Goal: Transaction & Acquisition: Purchase product/service

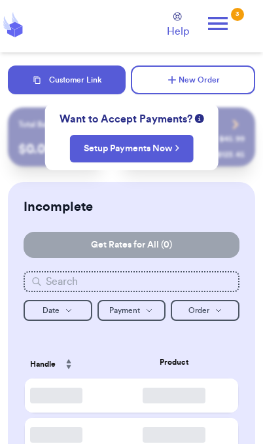
checkbox input "true"
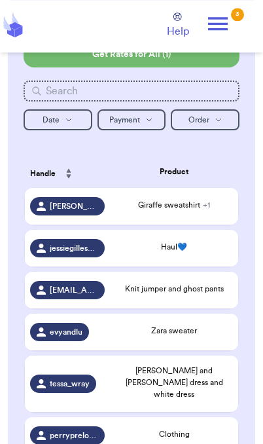
scroll to position [191, 0]
click at [160, 209] on span "Giraffe sweatshirt + 1" at bounding box center [174, 205] width 72 height 8
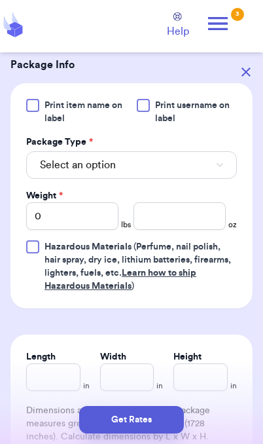
scroll to position [651, 0]
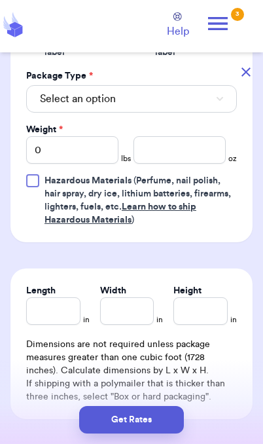
click at [202, 103] on button "Select an option" at bounding box center [131, 99] width 211 height 28
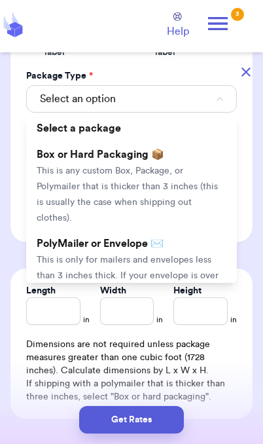
click at [167, 250] on li "PolyMailer or Envelope ✉️ This is only for mailers and envelopes less than 3 in…" at bounding box center [131, 275] width 211 height 89
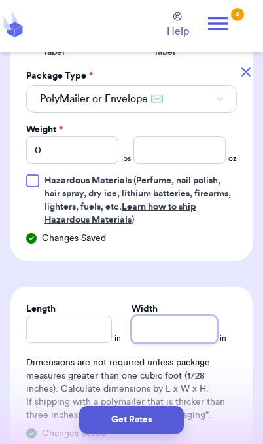
click at [177, 334] on input "Width" at bounding box center [175, 330] width 86 height 28
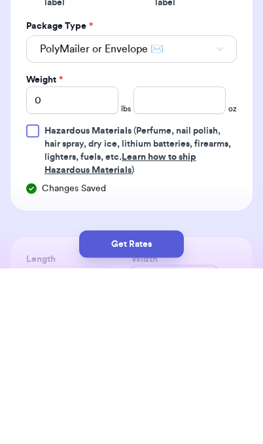
scroll to position [515, 0]
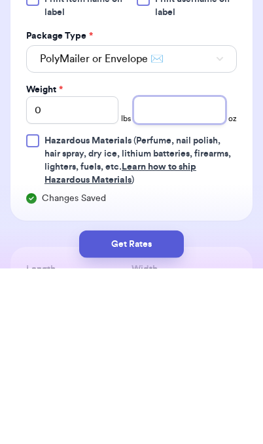
click at [193, 272] on input "number" at bounding box center [180, 286] width 92 height 28
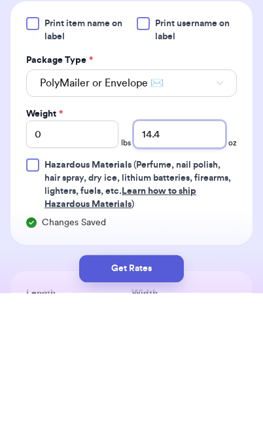
type input "14.4"
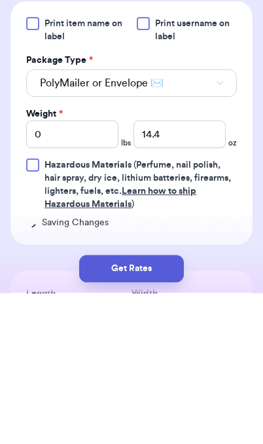
scroll to position [54, 0]
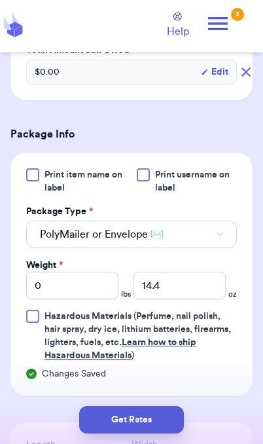
click at [153, 422] on button "Get Rates" at bounding box center [131, 420] width 105 height 28
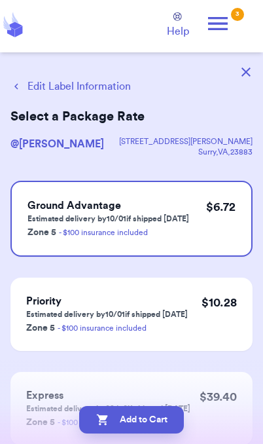
click at [94, 83] on button "Edit Label Information" at bounding box center [70, 87] width 121 height 16
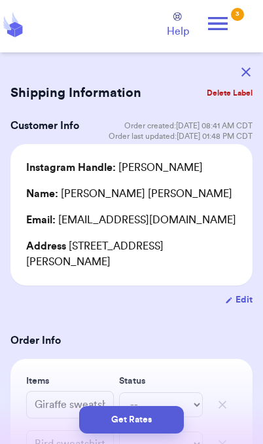
click at [147, 424] on button "Get Rates" at bounding box center [131, 420] width 105 height 28
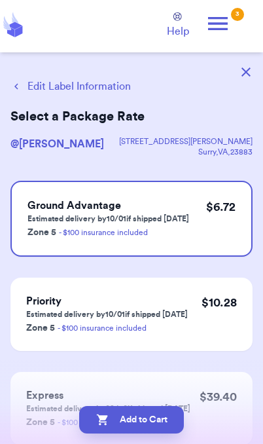
click at [162, 426] on button "Add to Cart" at bounding box center [131, 420] width 105 height 28
checkbox input "true"
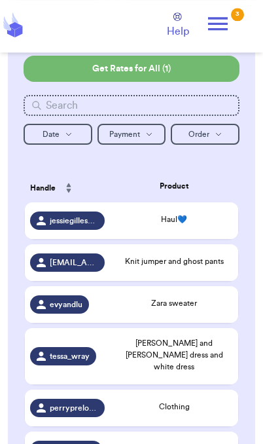
scroll to position [184, 0]
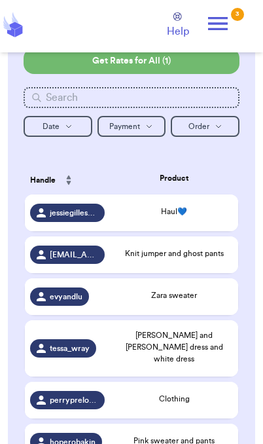
click at [196, 299] on span "Zara sweater" at bounding box center [174, 295] width 46 height 8
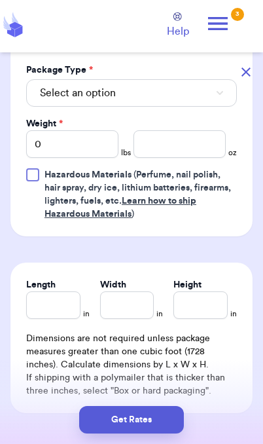
scroll to position [597, 0]
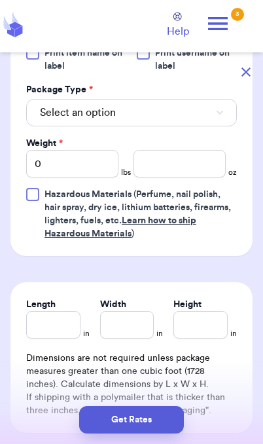
click at [187, 119] on button "Select an option" at bounding box center [131, 113] width 211 height 28
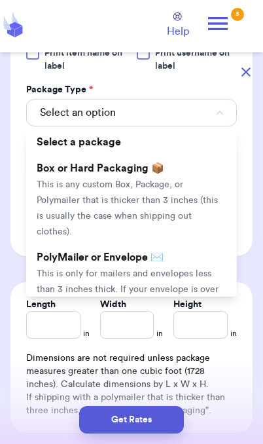
click at [182, 272] on span "This is only for mailers and envelopes less than 3 inches thick. If your envelo…" at bounding box center [128, 297] width 182 height 56
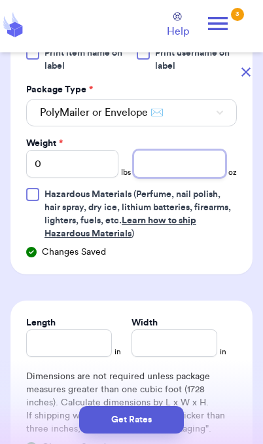
click at [198, 163] on input "number" at bounding box center [180, 164] width 92 height 28
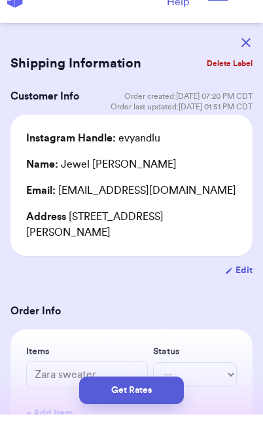
scroll to position [0, 0]
type input "9.1"
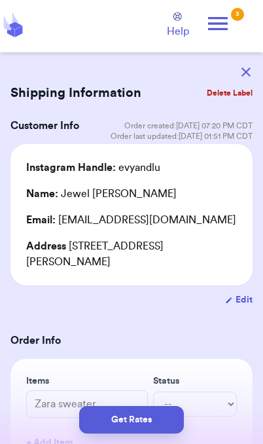
click at [151, 424] on button "Get Rates" at bounding box center [131, 420] width 105 height 28
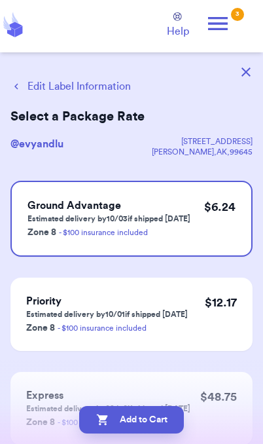
click at [166, 421] on button "Add to Cart" at bounding box center [131, 420] width 105 height 28
checkbox input "true"
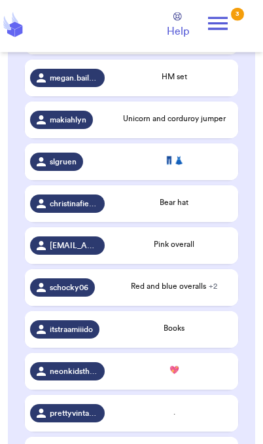
scroll to position [0, 0]
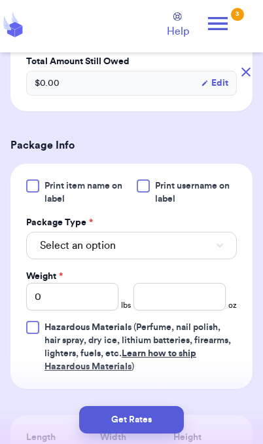
scroll to position [570, 0]
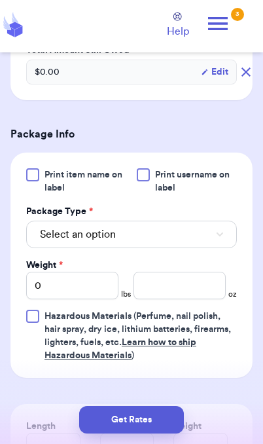
click at [206, 221] on button "Select an option" at bounding box center [131, 235] width 211 height 28
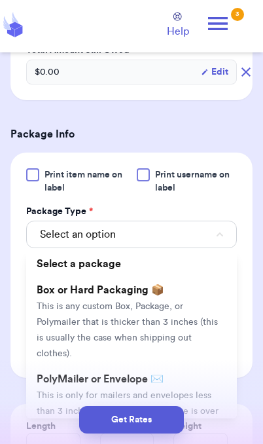
click at [164, 391] on span "This is only for mailers and envelopes less than 3 inches thick. If your envelo…" at bounding box center [128, 419] width 182 height 56
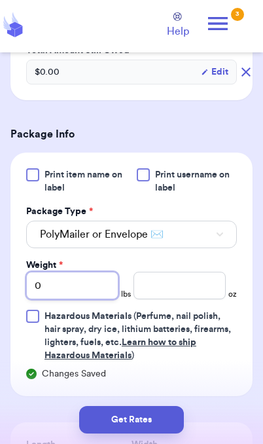
click at [84, 272] on input "0" at bounding box center [72, 286] width 92 height 28
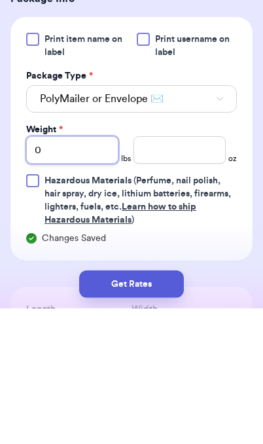
type input "01"
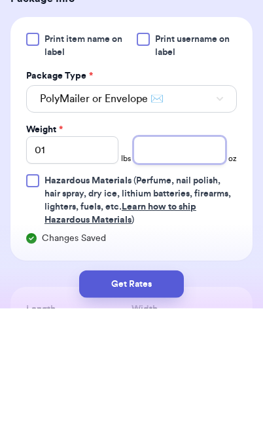
click at [183, 272] on input "number" at bounding box center [180, 286] width 92 height 28
type input "4"
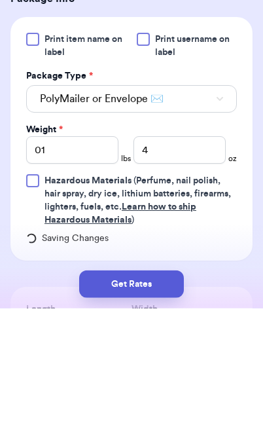
scroll to position [54, 0]
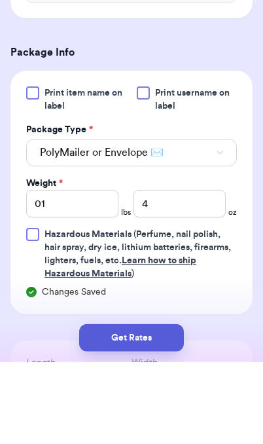
click at [159, 424] on button "Get Rates" at bounding box center [131, 420] width 105 height 28
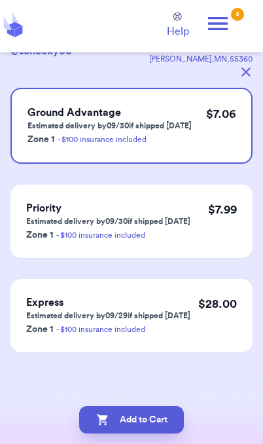
scroll to position [0, 0]
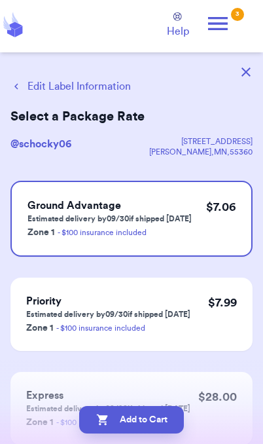
click at [160, 428] on button "Add to Cart" at bounding box center [131, 420] width 105 height 28
checkbox input "true"
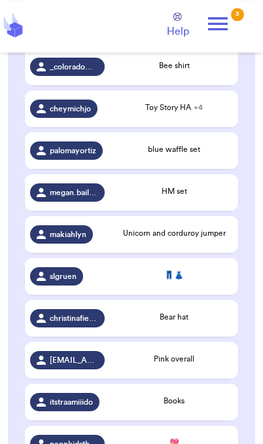
scroll to position [685, 0]
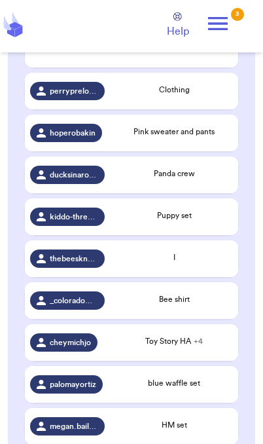
click at [185, 255] on div "I" at bounding box center [174, 258] width 118 height 12
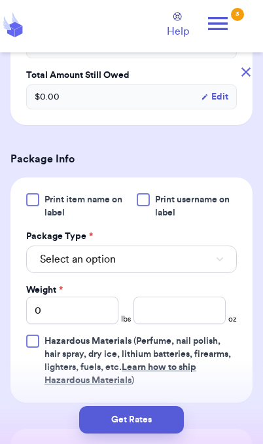
scroll to position [435, 0]
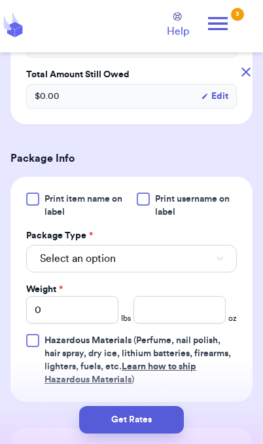
click at [192, 271] on button "Select an option" at bounding box center [131, 259] width 211 height 28
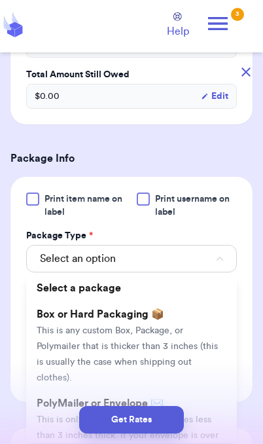
click at [47, 417] on div "Get Rates" at bounding box center [131, 420] width 242 height 28
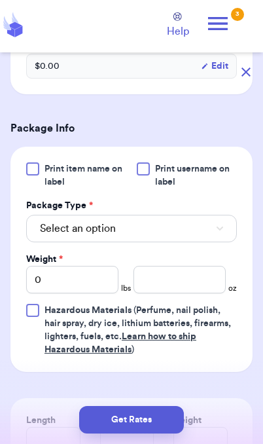
scroll to position [481, 0]
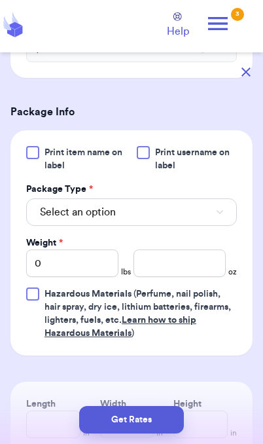
click at [213, 226] on button "Select an option" at bounding box center [131, 212] width 211 height 28
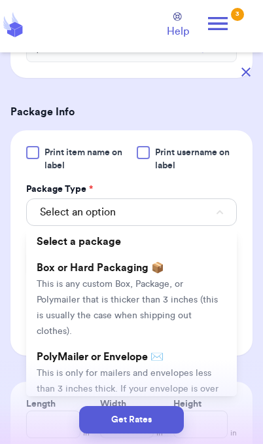
click at [208, 389] on span "This is only for mailers and envelopes less than 3 inches thick. If your envelo…" at bounding box center [128, 397] width 182 height 56
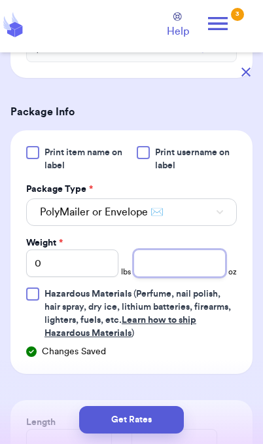
click at [195, 277] on input "number" at bounding box center [180, 264] width 92 height 28
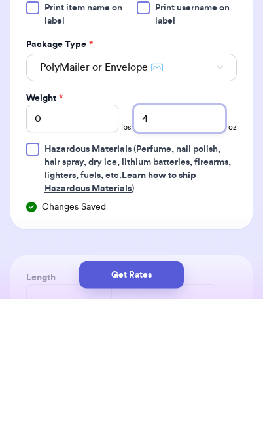
type input "4"
click at [154, 431] on button "Get Rates" at bounding box center [131, 420] width 105 height 28
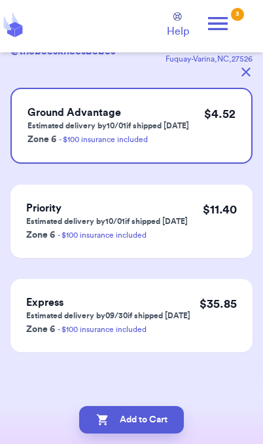
scroll to position [0, 0]
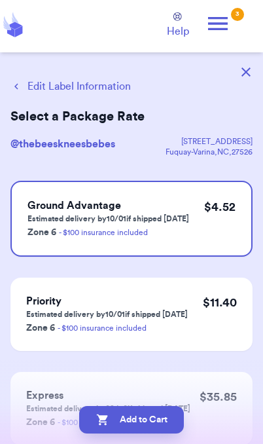
click at [166, 419] on button "Add to Cart" at bounding box center [131, 420] width 105 height 28
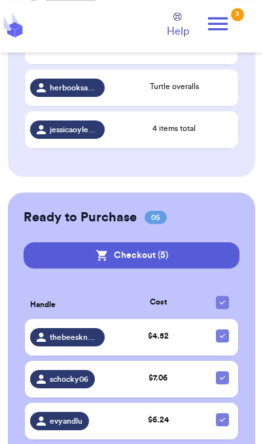
scroll to position [1400, 0]
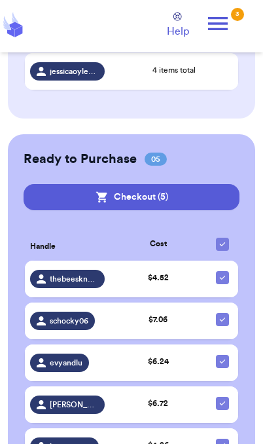
click at [118, 276] on div "$ 4.52" at bounding box center [158, 278] width 86 height 12
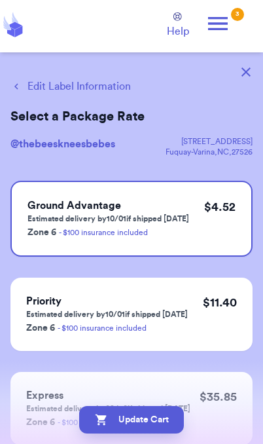
click at [84, 89] on button "Edit Label Information" at bounding box center [70, 87] width 121 height 16
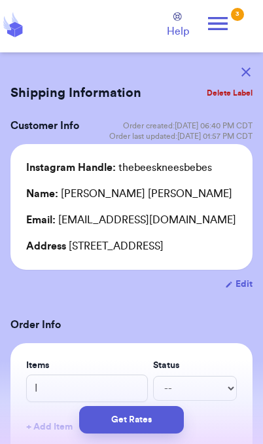
click at [147, 425] on button "Get Rates" at bounding box center [131, 420] width 105 height 28
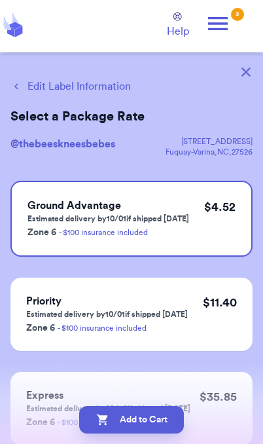
click at [157, 426] on button "Add to Cart" at bounding box center [131, 420] width 105 height 28
checkbox input "true"
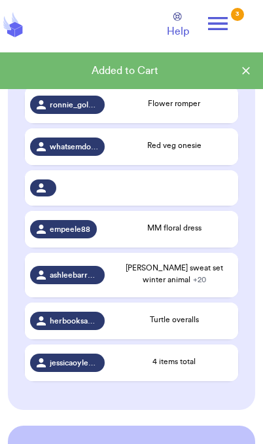
scroll to position [1107, 0]
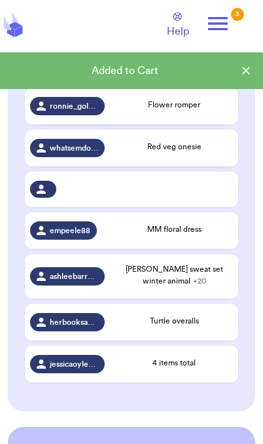
click at [198, 226] on span "MM floral dress" at bounding box center [174, 229] width 54 height 8
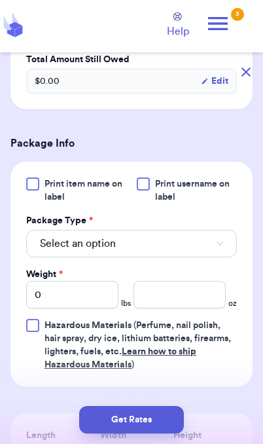
scroll to position [478, 0]
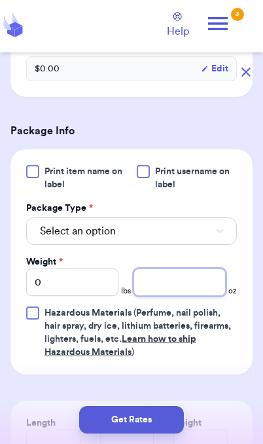
click at [210, 291] on input "number" at bounding box center [180, 283] width 92 height 28
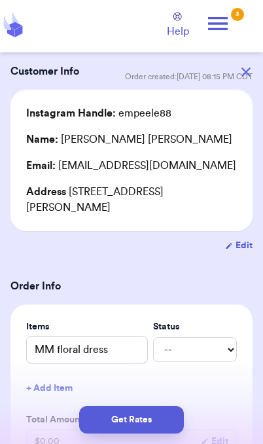
scroll to position [1, 0]
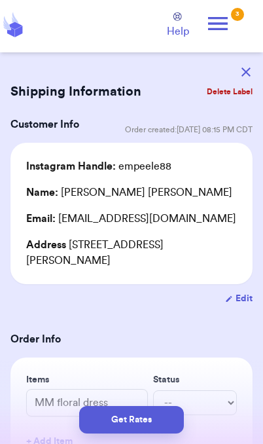
type input "6.5"
click at [159, 428] on button "Get Rates" at bounding box center [131, 420] width 105 height 28
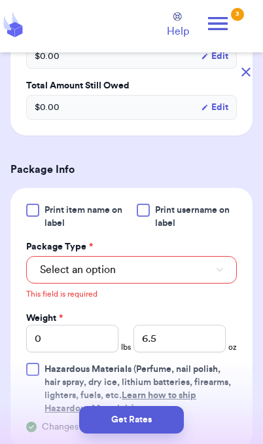
scroll to position [489, 0]
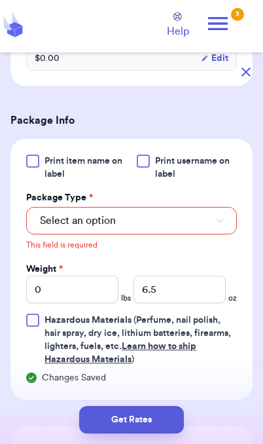
click at [176, 227] on button "Select an option" at bounding box center [131, 221] width 211 height 28
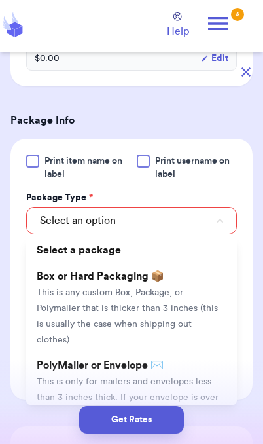
click at [174, 377] on span "This is only for mailers and envelopes less than 3 inches thick. If your envelo…" at bounding box center [128, 405] width 182 height 56
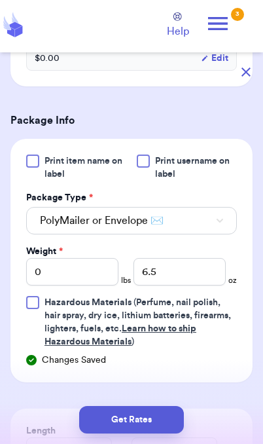
click at [154, 428] on button "Get Rates" at bounding box center [131, 420] width 105 height 28
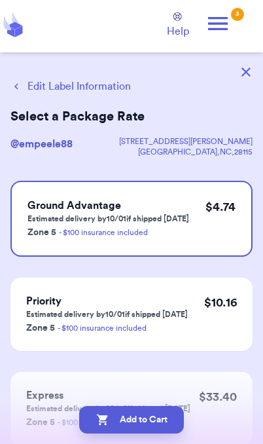
click at [157, 428] on button "Add to Cart" at bounding box center [131, 420] width 105 height 28
checkbox input "true"
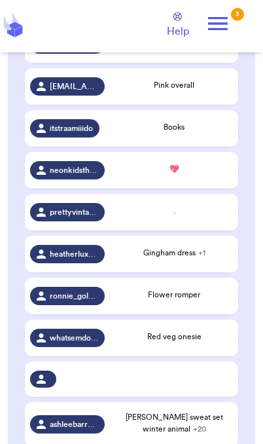
scroll to position [916, 0]
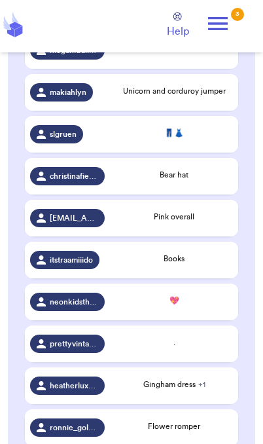
click at [168, 340] on div "." at bounding box center [174, 343] width 118 height 12
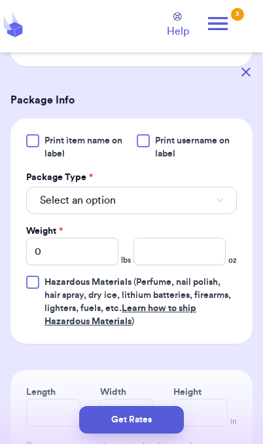
scroll to position [505, 0]
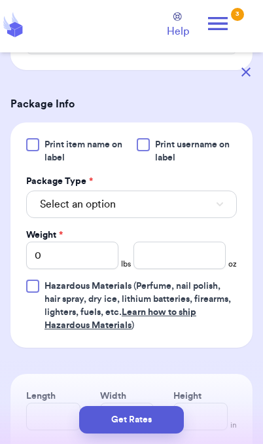
click at [190, 214] on button "Select an option" at bounding box center [131, 205] width 211 height 28
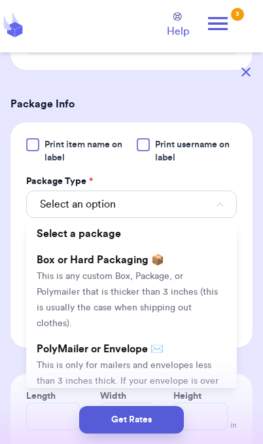
click at [168, 361] on span "This is only for mailers and envelopes less than 3 inches thick. If your envelo…" at bounding box center [128, 389] width 182 height 56
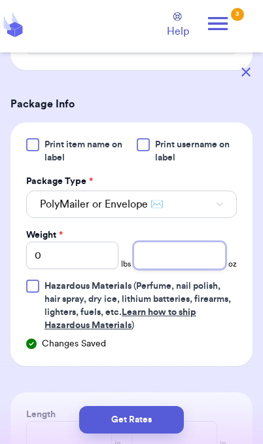
click at [175, 263] on input "number" at bounding box center [180, 256] width 92 height 28
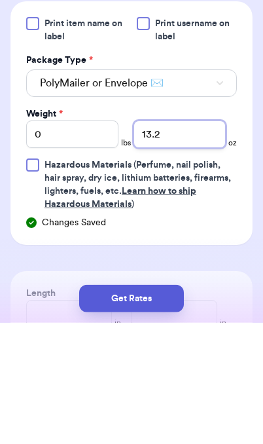
type input "13.2"
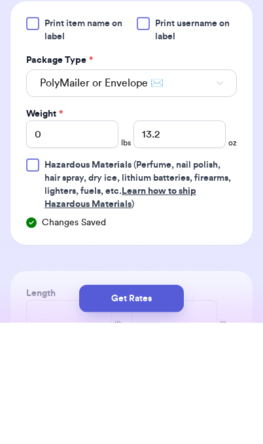
click at [164, 421] on button "Get Rates" at bounding box center [131, 420] width 105 height 28
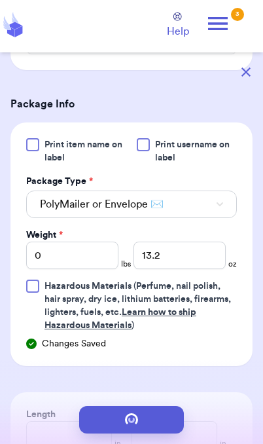
scroll to position [0, 0]
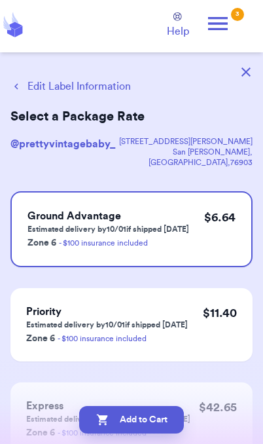
click at [94, 89] on button "Edit Label Information" at bounding box center [70, 87] width 121 height 16
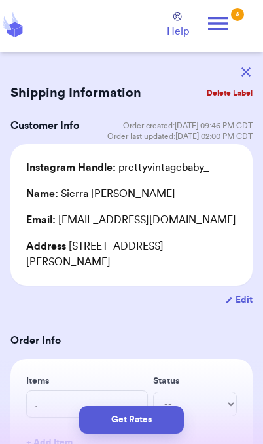
click at [167, 426] on button "Get Rates" at bounding box center [131, 420] width 105 height 28
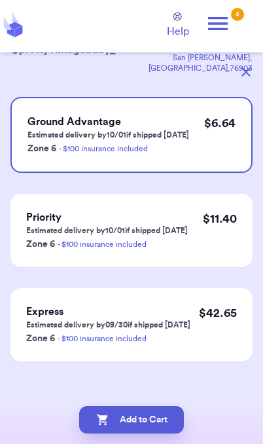
scroll to position [93, 0]
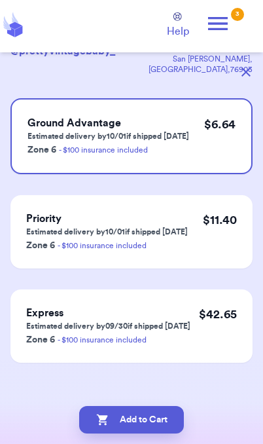
click at [166, 432] on button "Add to Cart" at bounding box center [131, 420] width 105 height 28
checkbox input "true"
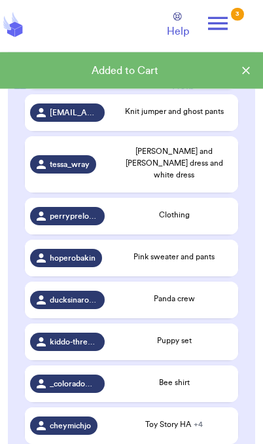
scroll to position [322, 0]
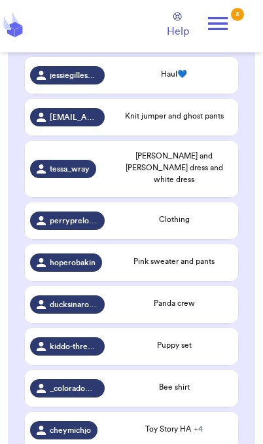
click at [145, 303] on div "Panda crew" at bounding box center [174, 303] width 118 height 12
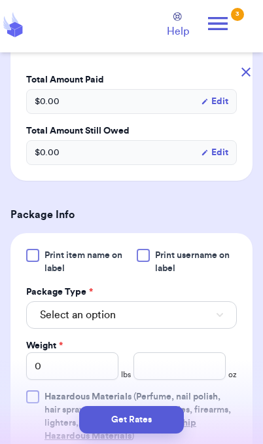
scroll to position [402, 0]
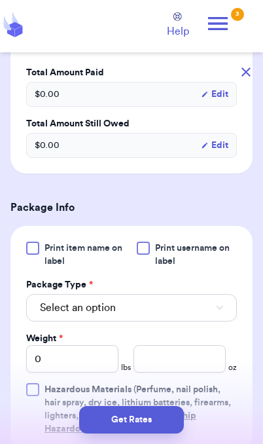
click at [186, 316] on button "Select an option" at bounding box center [131, 308] width 211 height 28
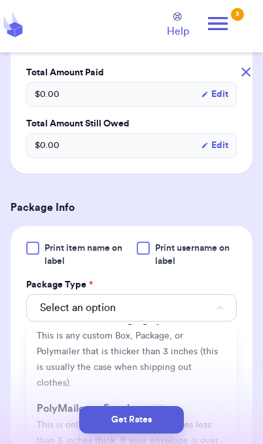
scroll to position [70, 0]
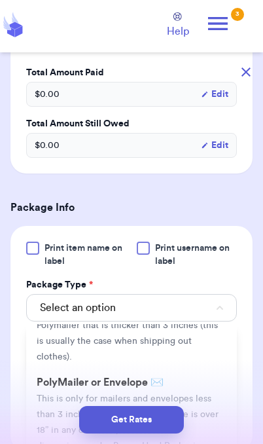
click at [196, 394] on span "This is only for mailers and envelopes less than 3 inches thick. If your envelo…" at bounding box center [128, 422] width 182 height 56
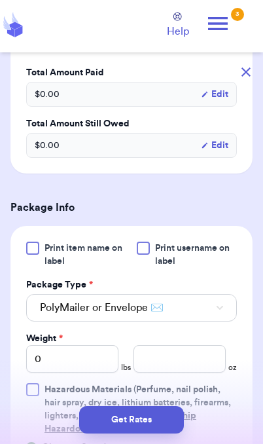
click at [161, 426] on button "Get Rates" at bounding box center [131, 420] width 105 height 28
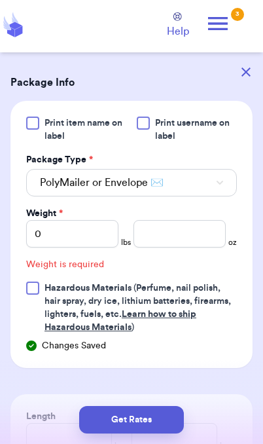
scroll to position [538, 0]
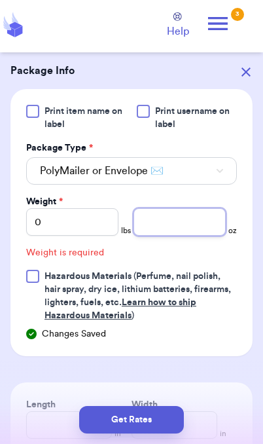
click at [187, 218] on input "number" at bounding box center [180, 222] width 92 height 28
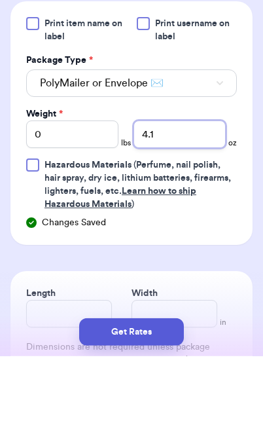
type input "4.1"
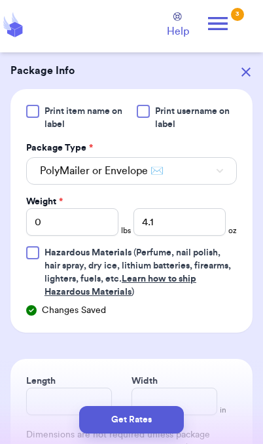
click at [149, 422] on button "Get Rates" at bounding box center [131, 420] width 105 height 28
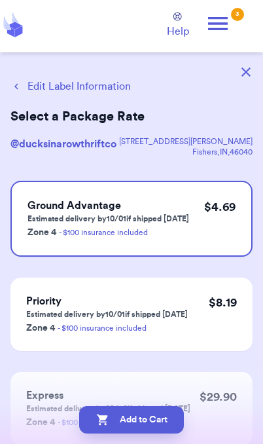
click at [173, 428] on button "Add to Cart" at bounding box center [131, 420] width 105 height 28
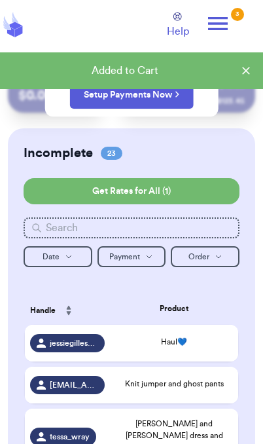
checkbox input "true"
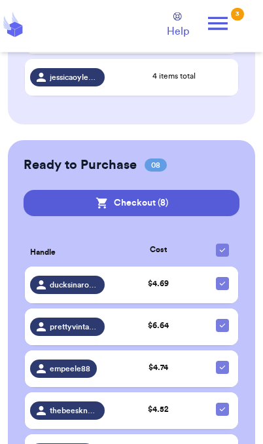
scroll to position [1400, 0]
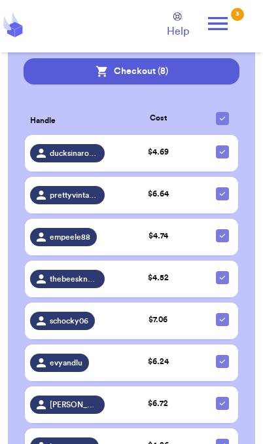
click at [206, 64] on button "Checkout ( 8 )" at bounding box center [132, 71] width 216 height 26
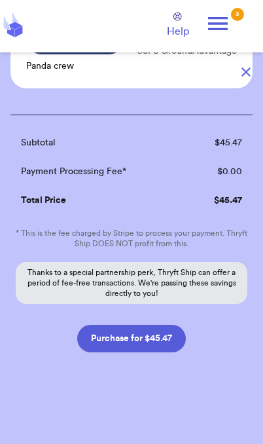
scroll to position [763, 0]
click at [162, 336] on button "Purchase for $45.47" at bounding box center [131, 339] width 109 height 28
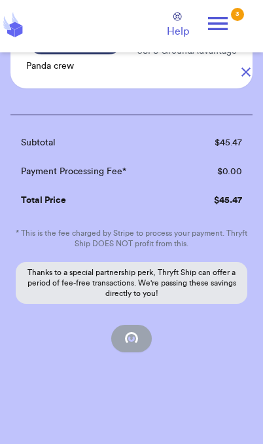
scroll to position [132, 0]
